Goal: Task Accomplishment & Management: Use online tool/utility

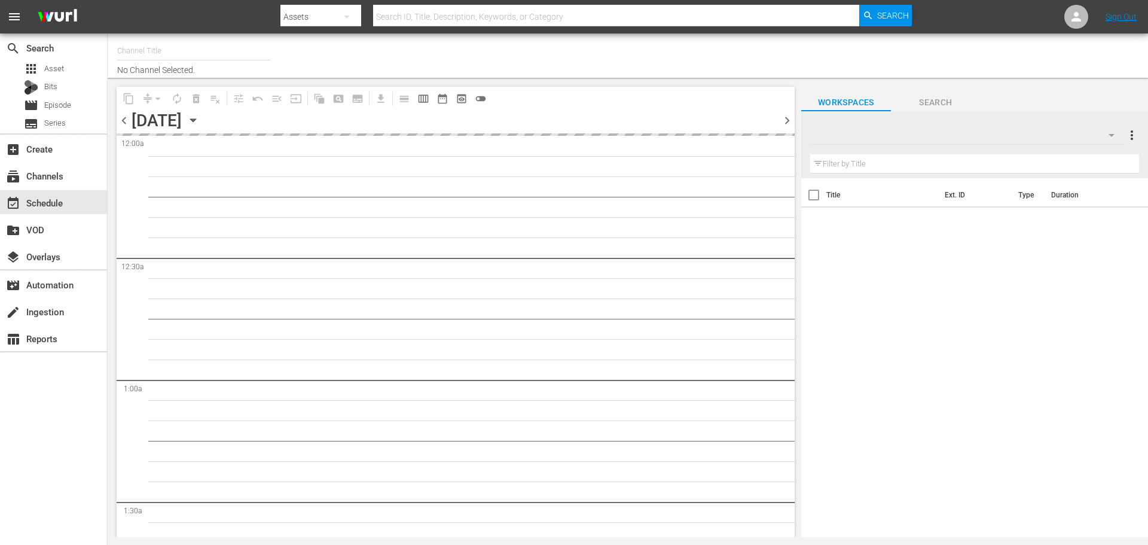
type input "Road Renegades (1686)"
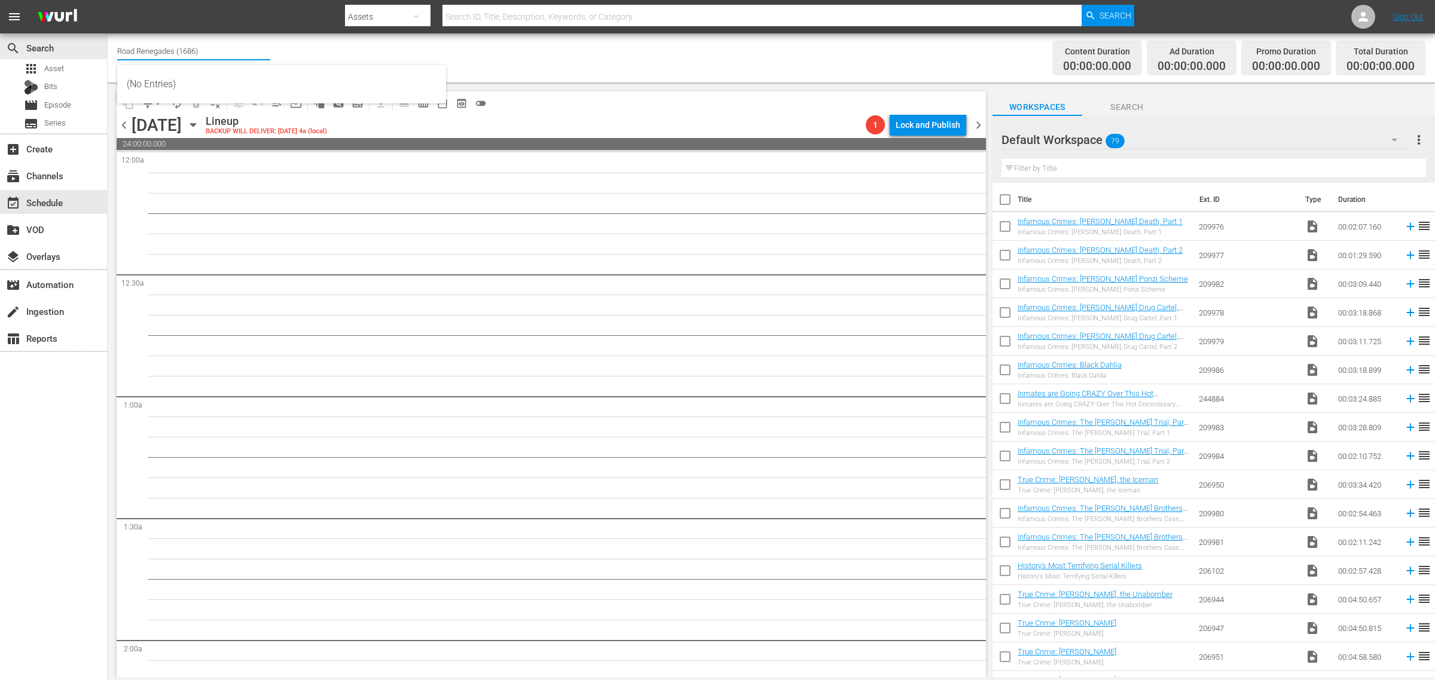
drag, startPoint x: 213, startPoint y: 48, endPoint x: -291, endPoint y: 12, distance: 505.2
click at [0, 12] on html "menu Search By Assets Search ID, Title, Description, Keywords, or Category Sear…" at bounding box center [717, 340] width 1435 height 680
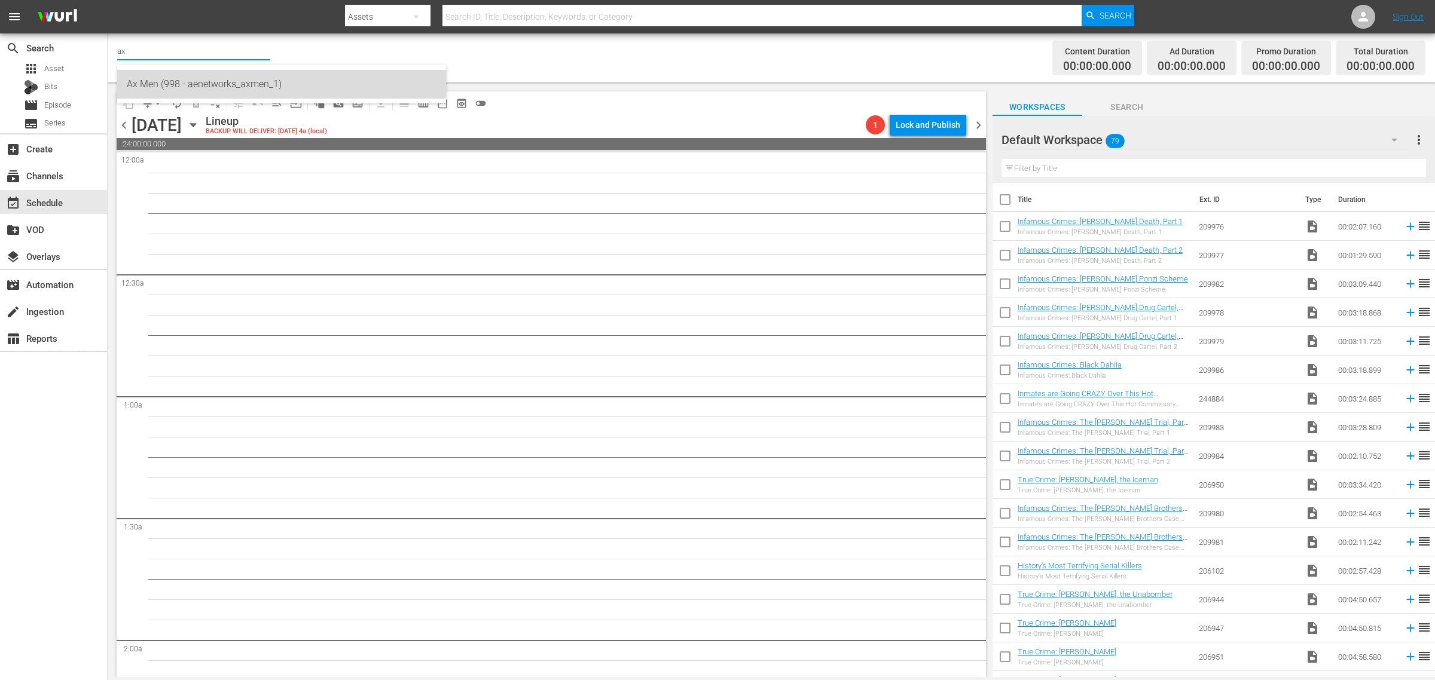
click at [184, 88] on div "Ax Men (998 - aenetworks_axmen_1)" at bounding box center [282, 84] width 310 height 29
type input "Ax Men (998 - aenetworks_axmen_1)"
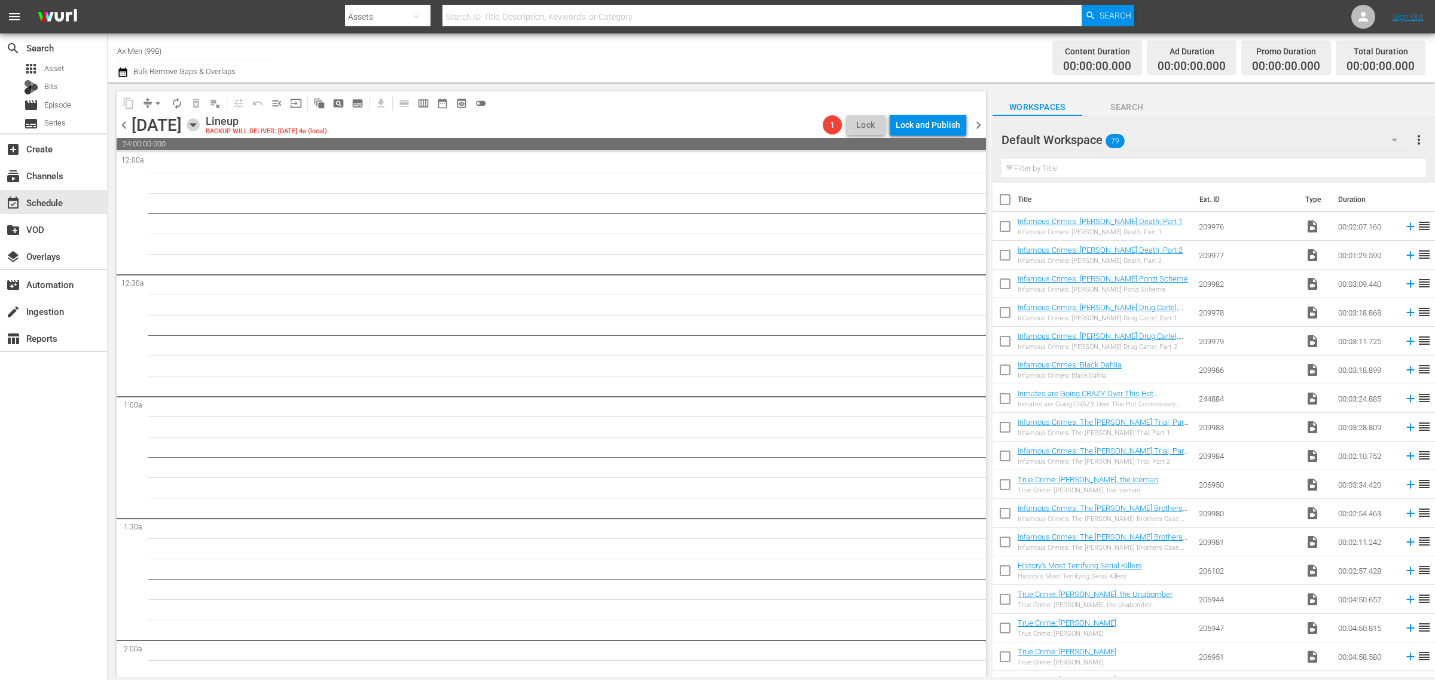
click at [200, 124] on icon "button" at bounding box center [192, 124] width 13 height 13
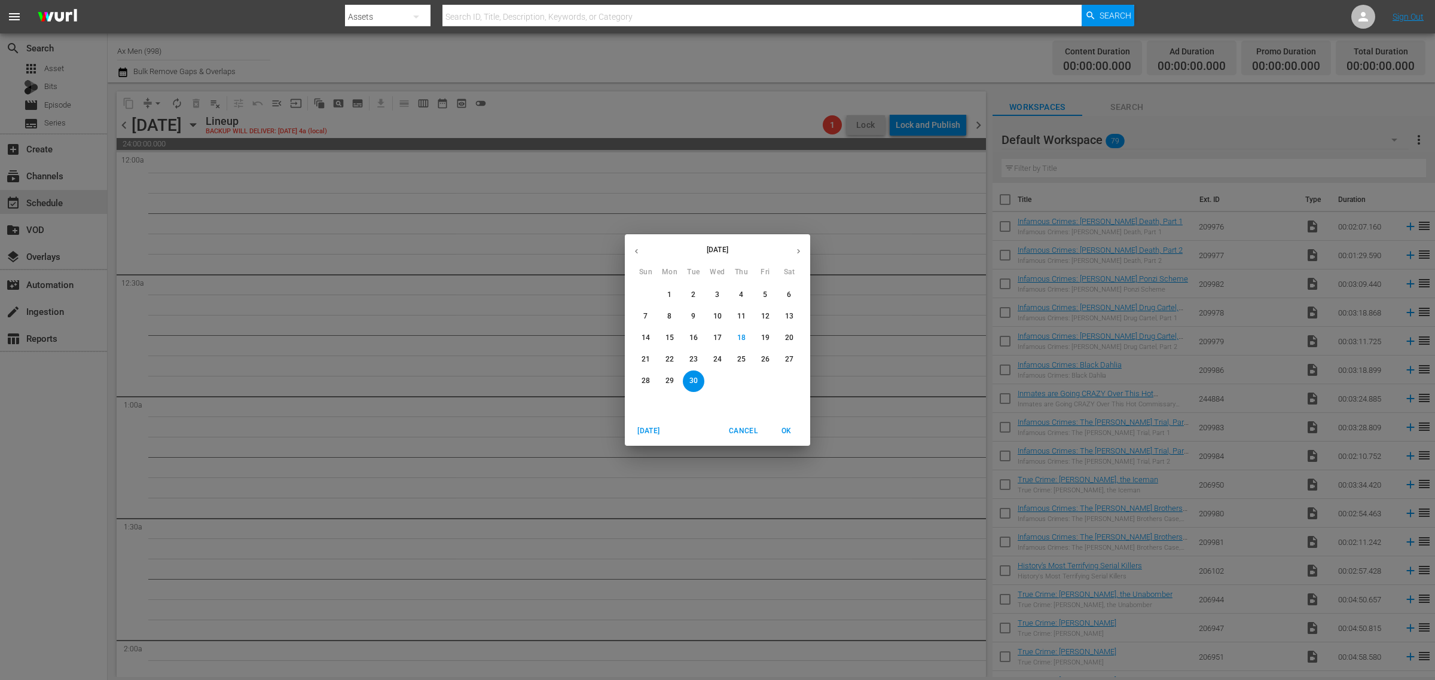
click at [796, 248] on icon "button" at bounding box center [798, 251] width 9 height 9
click at [668, 317] on p "6" at bounding box center [669, 316] width 4 height 10
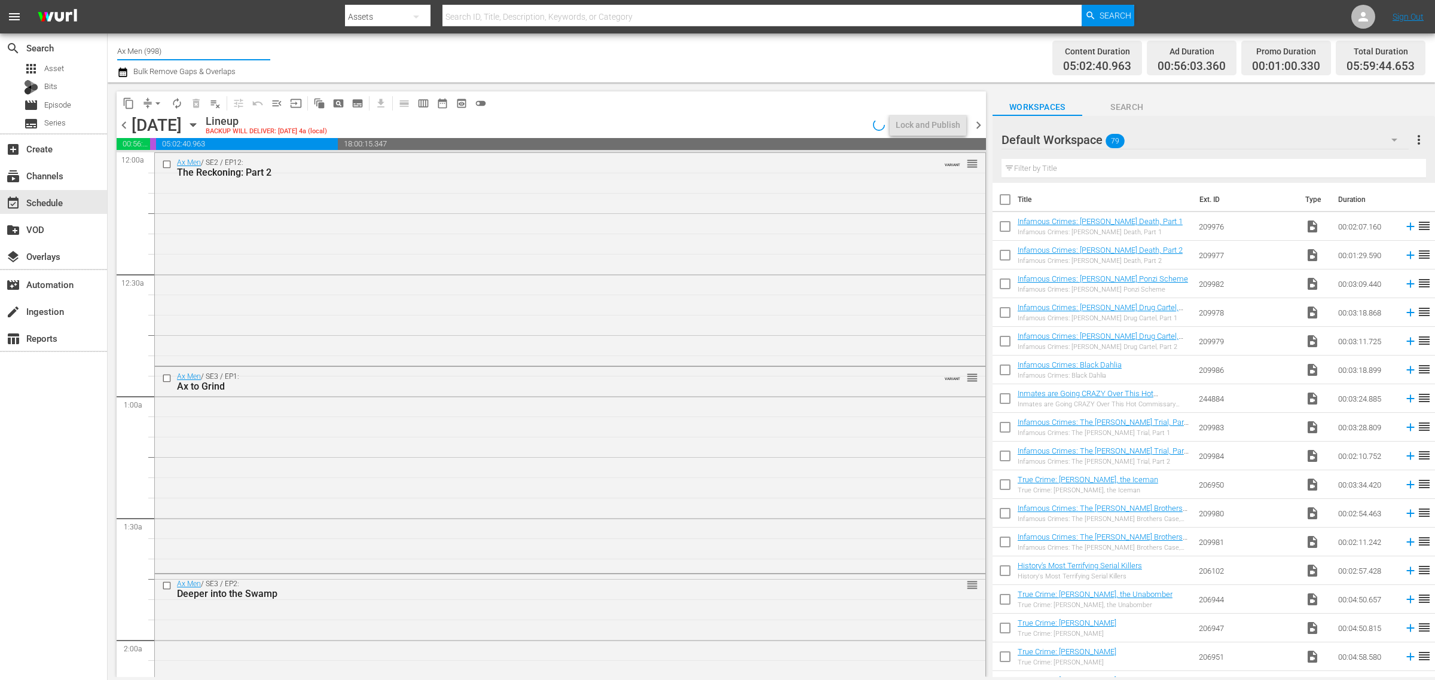
drag, startPoint x: 232, startPoint y: 48, endPoint x: -384, endPoint y: -50, distance: 623.4
click at [0, 0] on html "menu Search By Assets Search ID, Title, Description, Keywords, or Category Sear…" at bounding box center [717, 340] width 1435 height 680
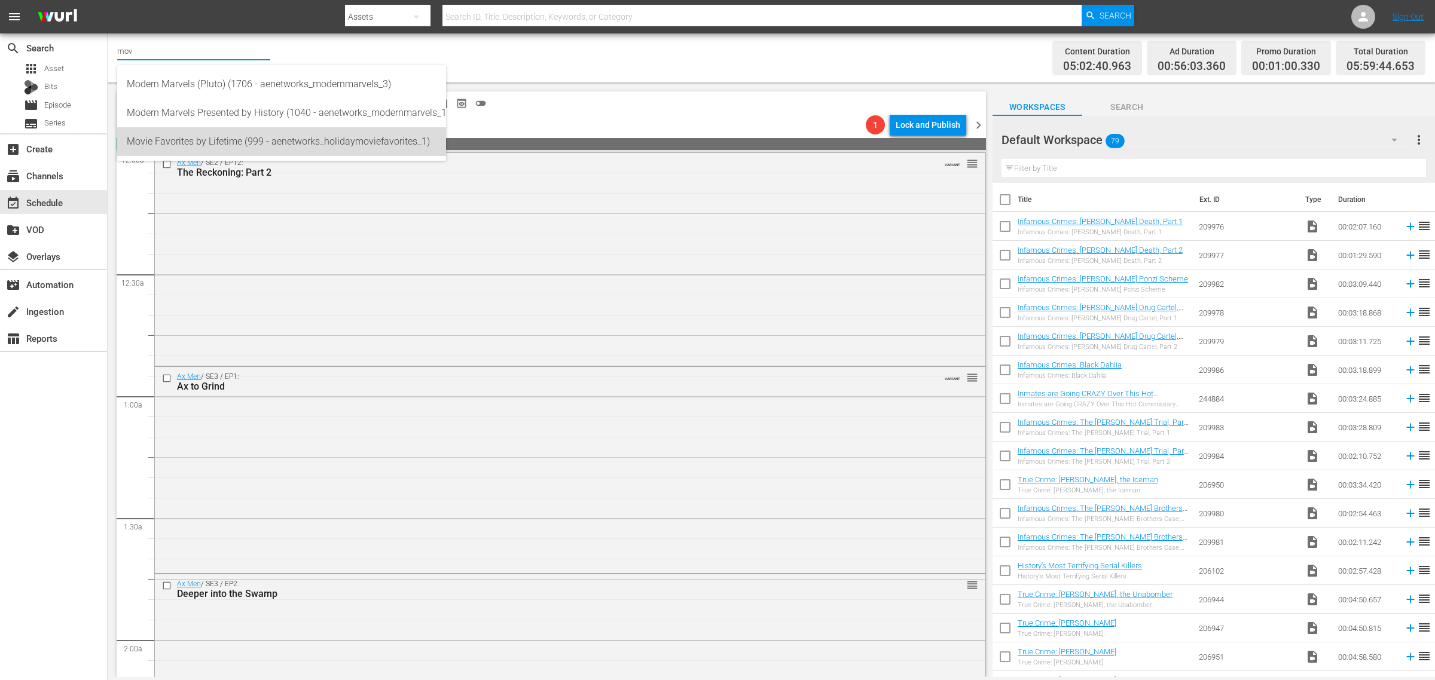
click at [212, 139] on div "Movie Favorites by Lifetime (999 - aenetworks_holidaymoviefavorites_1)" at bounding box center [282, 141] width 310 height 29
type input "Movie Favorites by Lifetime (999 - aenetworks_holidaymoviefavorites_1)"
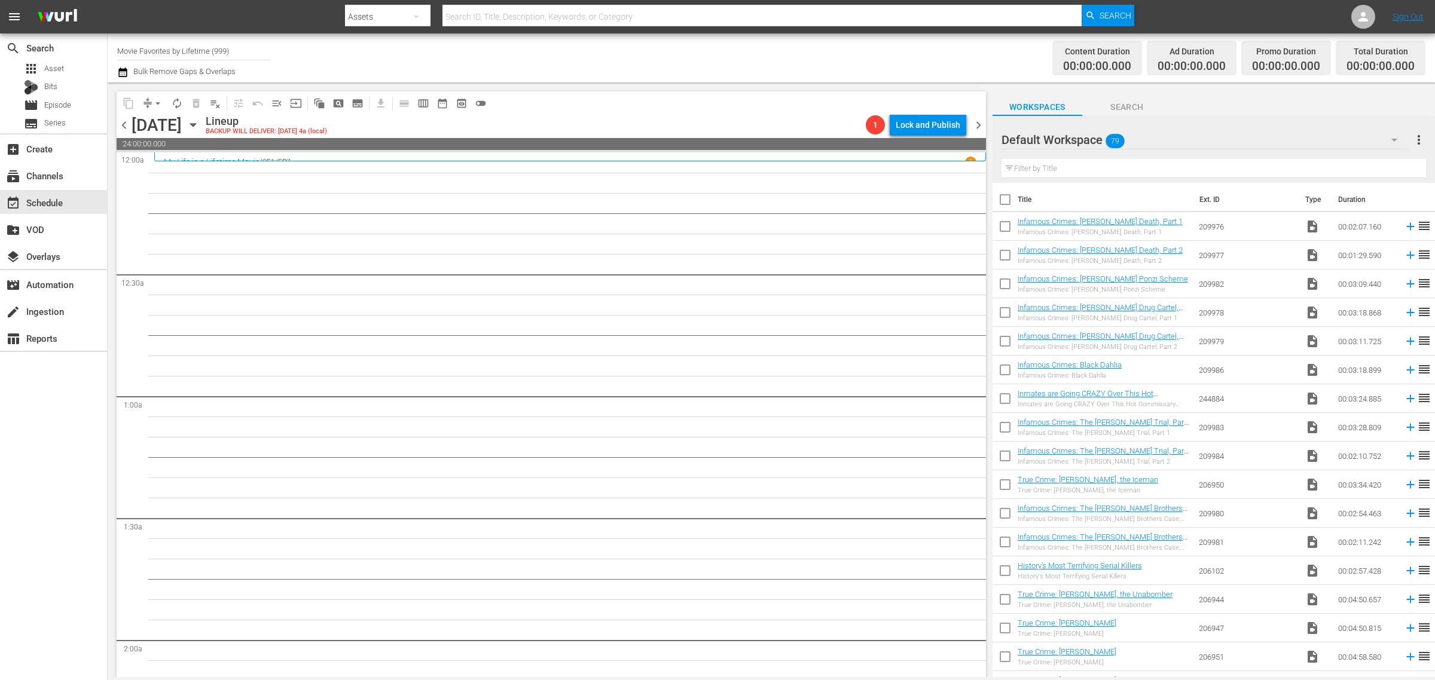
click at [614, 63] on div "Channel Title Movie Favorites by Lifetime (999) Bulk Remove Gaps & Overlaps" at bounding box center [473, 57] width 713 height 43
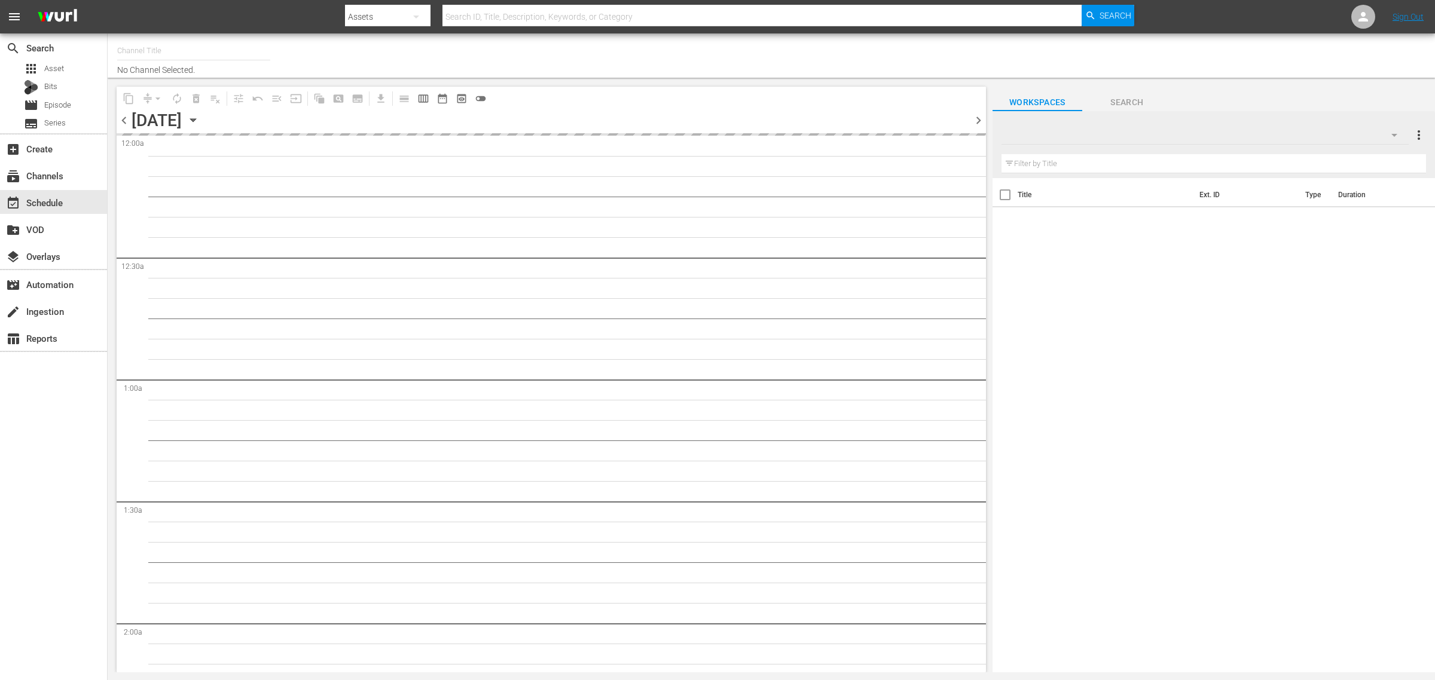
type input "Movie Favorites by Lifetime (999)"
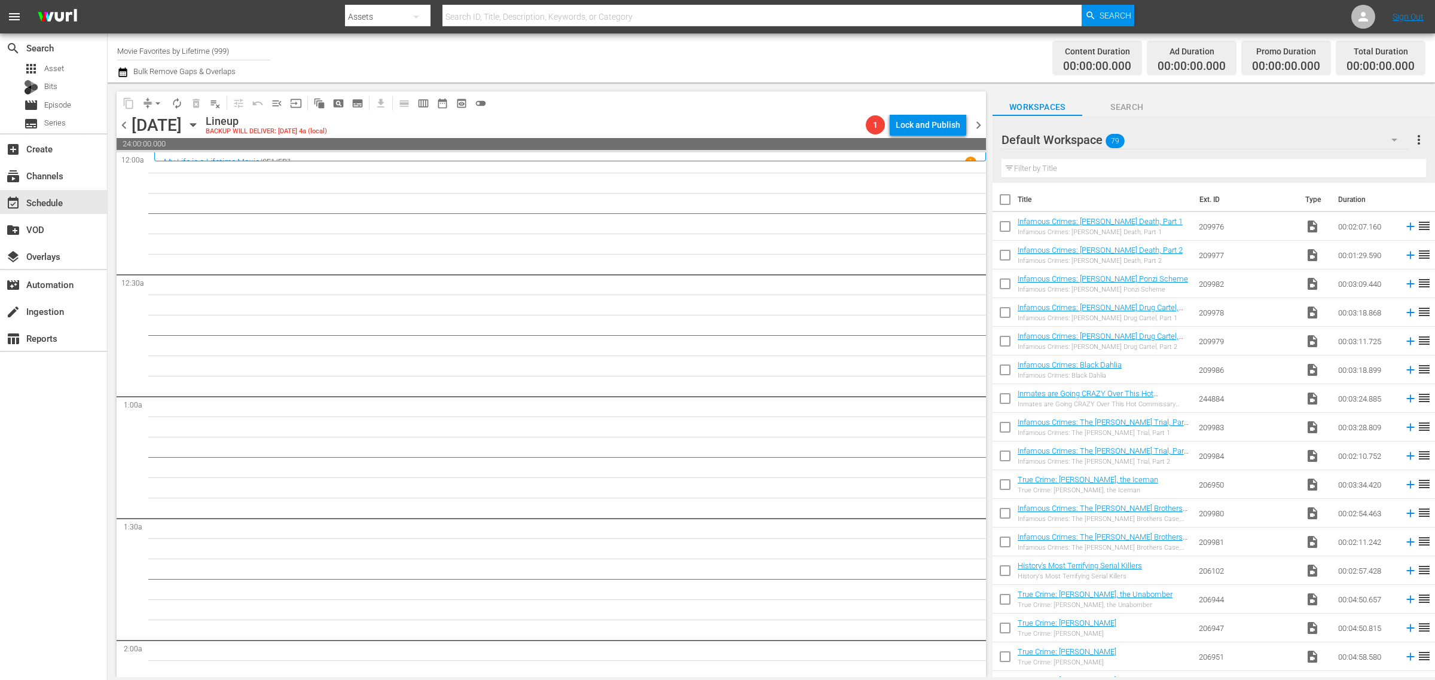
click at [709, 60] on div "Channel Title Movie Favorites by Lifetime (999) Bulk Remove Gaps & Overlaps" at bounding box center [473, 57] width 713 height 43
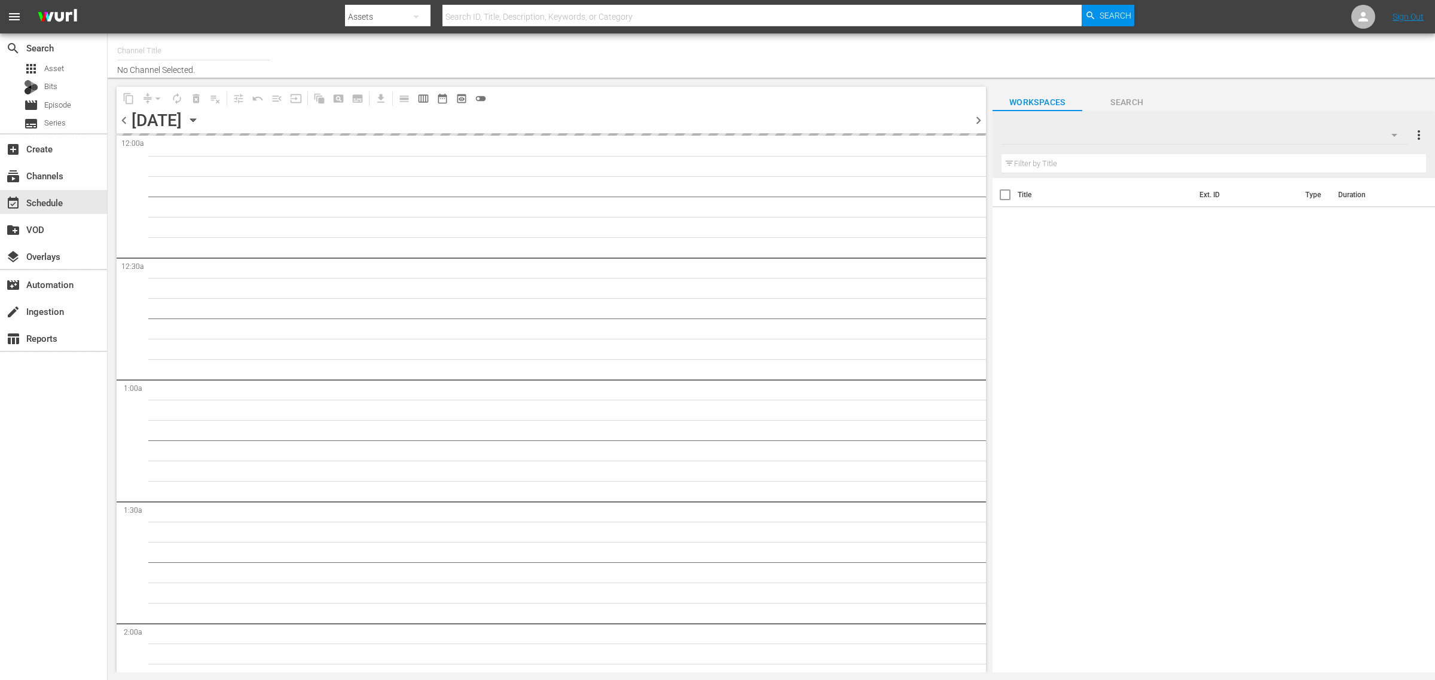
type input "Movie Favorites by Lifetime (999)"
